Goal: Information Seeking & Learning: Learn about a topic

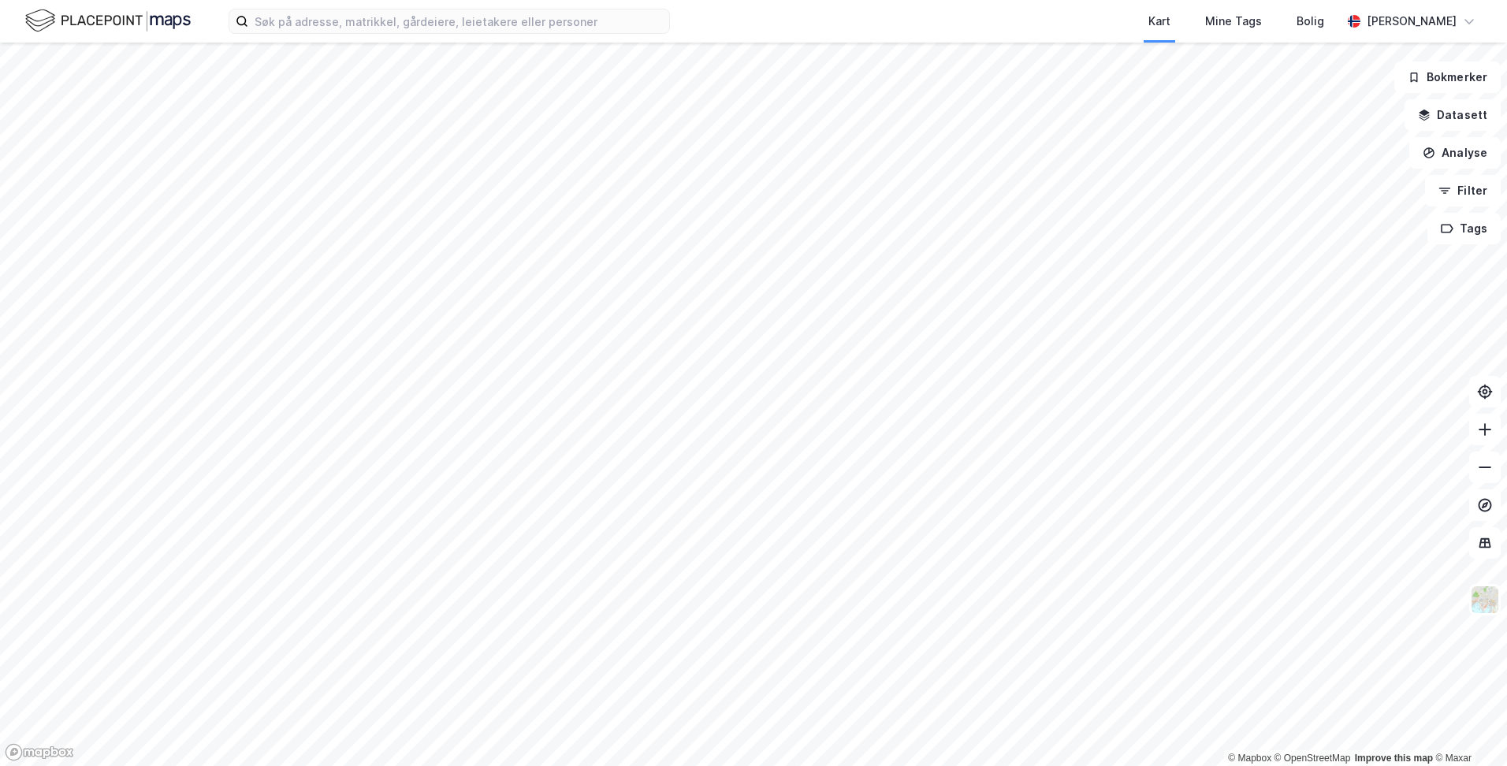
click at [455, 34] on div "Kart Mine Tags Bolig [PERSON_NAME]" at bounding box center [753, 21] width 1507 height 43
click at [469, 20] on input at bounding box center [458, 21] width 421 height 24
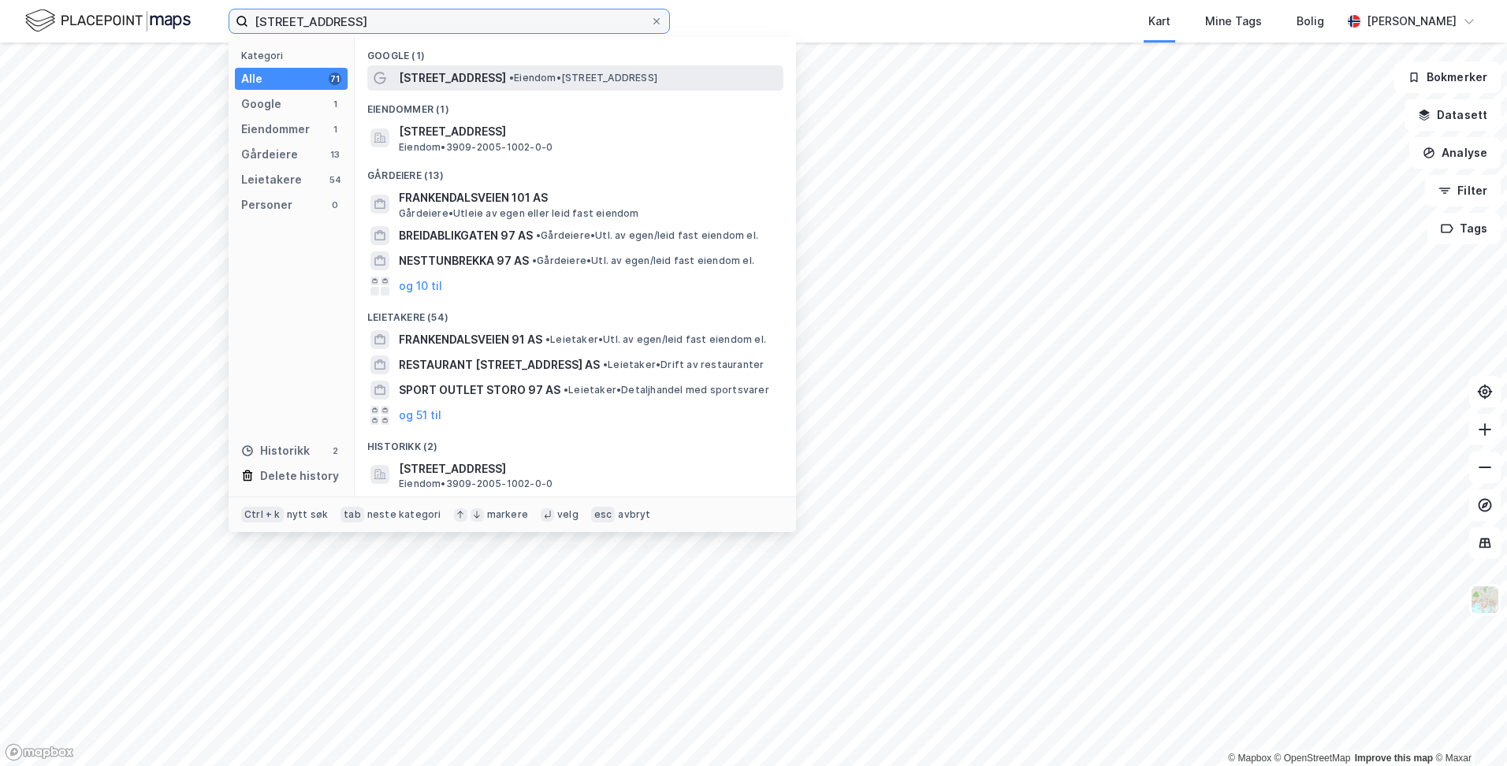
type input "[STREET_ADDRESS]"
click at [471, 70] on span "[STREET_ADDRESS]" at bounding box center [452, 78] width 107 height 19
